Goal: Navigation & Orientation: Find specific page/section

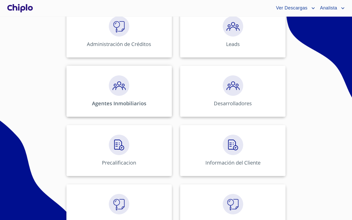
scroll to position [91, 0]
click at [118, 100] on div "Agentes Inmobiliarios" at bounding box center [118, 91] width 105 height 51
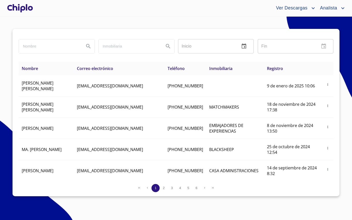
click at [25, 8] on div at bounding box center [20, 8] width 28 height 16
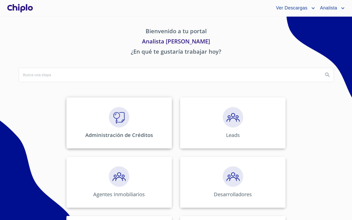
click at [138, 136] on p "Administración de Créditos" at bounding box center [119, 134] width 68 height 7
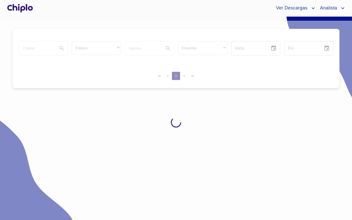
click at [28, 10] on div at bounding box center [20, 8] width 28 height 16
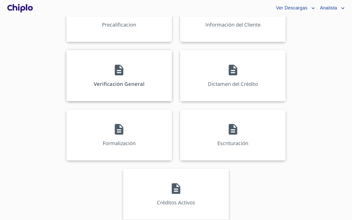
scroll to position [229, 0]
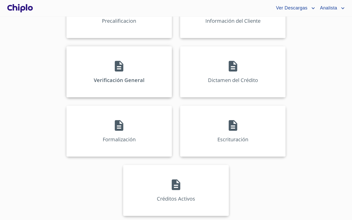
click at [109, 89] on div "Verificación General" at bounding box center [118, 71] width 105 height 51
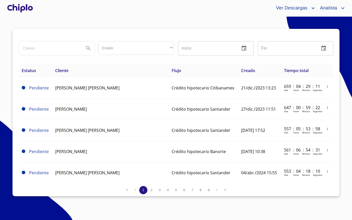
click at [26, 10] on div at bounding box center [20, 8] width 28 height 16
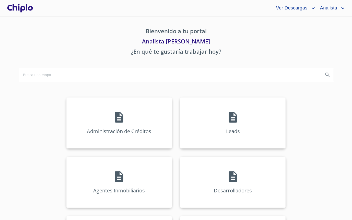
click at [68, 37] on p "Analista [PERSON_NAME]" at bounding box center [176, 42] width 314 height 10
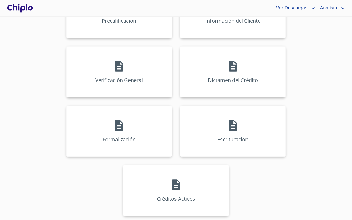
click at [46, 58] on div "Administración de Créditos Leads Agentes Inmobiliarios Desarrolladores Precalif…" at bounding box center [176, 41] width 316 height 355
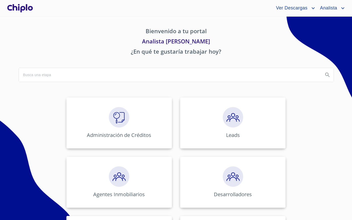
click at [23, 6] on div at bounding box center [20, 8] width 28 height 16
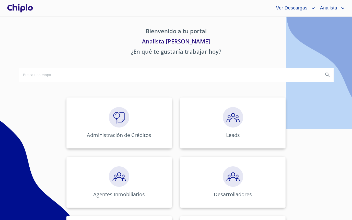
click at [23, 6] on div at bounding box center [20, 8] width 28 height 16
click at [109, 123] on img at bounding box center [119, 117] width 20 height 20
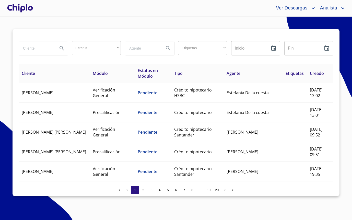
click at [26, 10] on div at bounding box center [20, 8] width 28 height 16
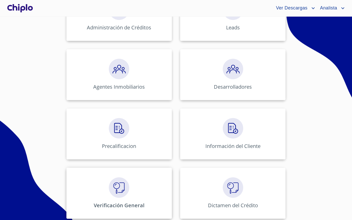
scroll to position [229, 0]
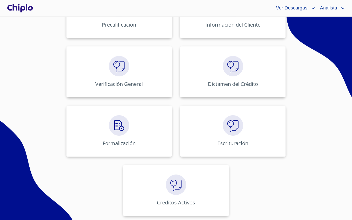
click at [109, 38] on div "Administración de Créditos Leads Agentes Inmobiliarios Desarrolladores Precalif…" at bounding box center [176, 41] width 316 height 355
click at [111, 31] on div "Precalificacion" at bounding box center [118, 12] width 105 height 51
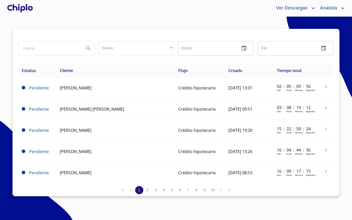
click at [16, 8] on div at bounding box center [20, 8] width 28 height 16
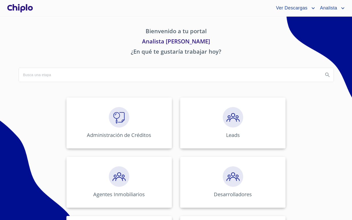
click at [50, 33] on p "Bienvenido a tu portal" at bounding box center [176, 32] width 314 height 10
click at [26, 13] on div at bounding box center [20, 8] width 28 height 16
click at [127, 121] on img at bounding box center [119, 117] width 20 height 20
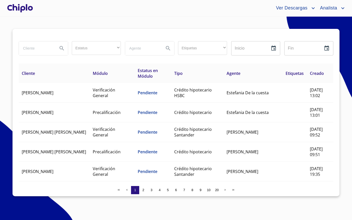
click at [27, 6] on div at bounding box center [20, 8] width 28 height 16
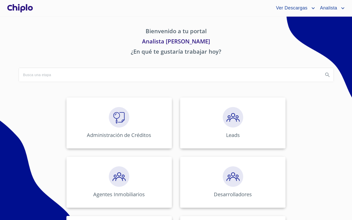
click at [60, 45] on p "Analista [PERSON_NAME]" at bounding box center [176, 42] width 314 height 10
click at [148, 8] on div "Ver Descargas Analista" at bounding box center [190, 8] width 312 height 8
